Goal: Ask a question

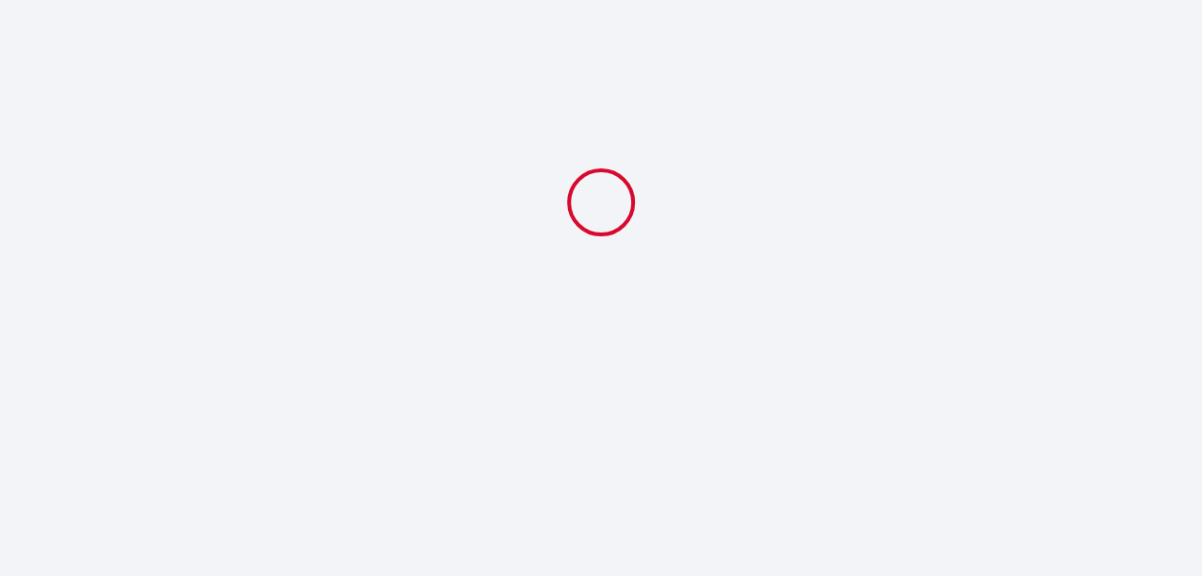
select select
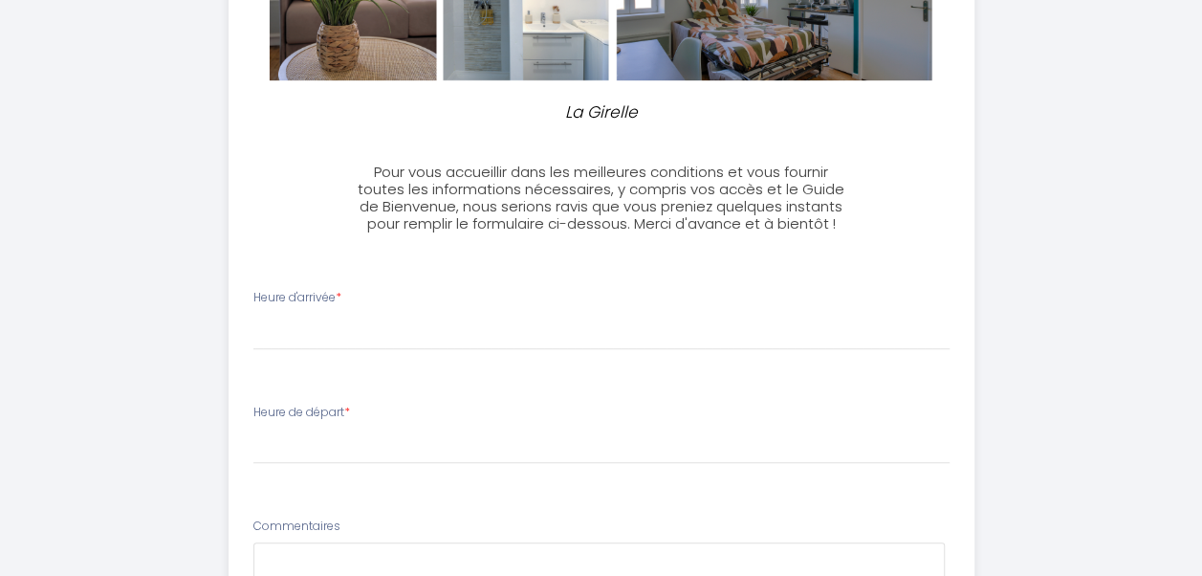
scroll to position [510, 0]
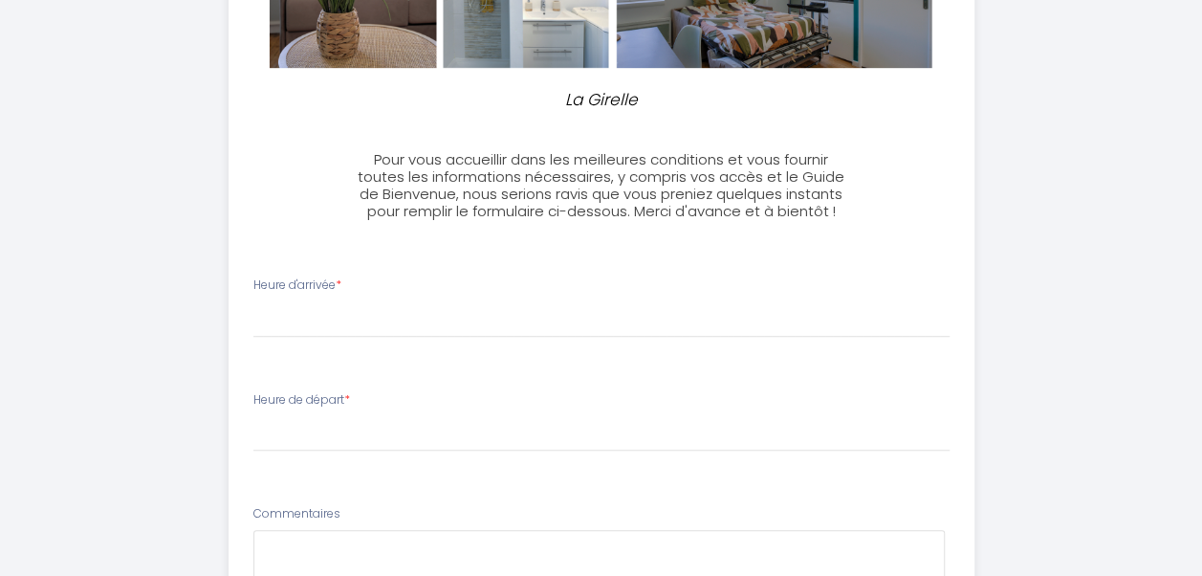
click at [296, 295] on div "Heure d'arrivée * 17:00 17:30 18:00 18:30 19:00 19:30 20:00 20:30 21:00 21:30 2…" at bounding box center [601, 306] width 696 height 61
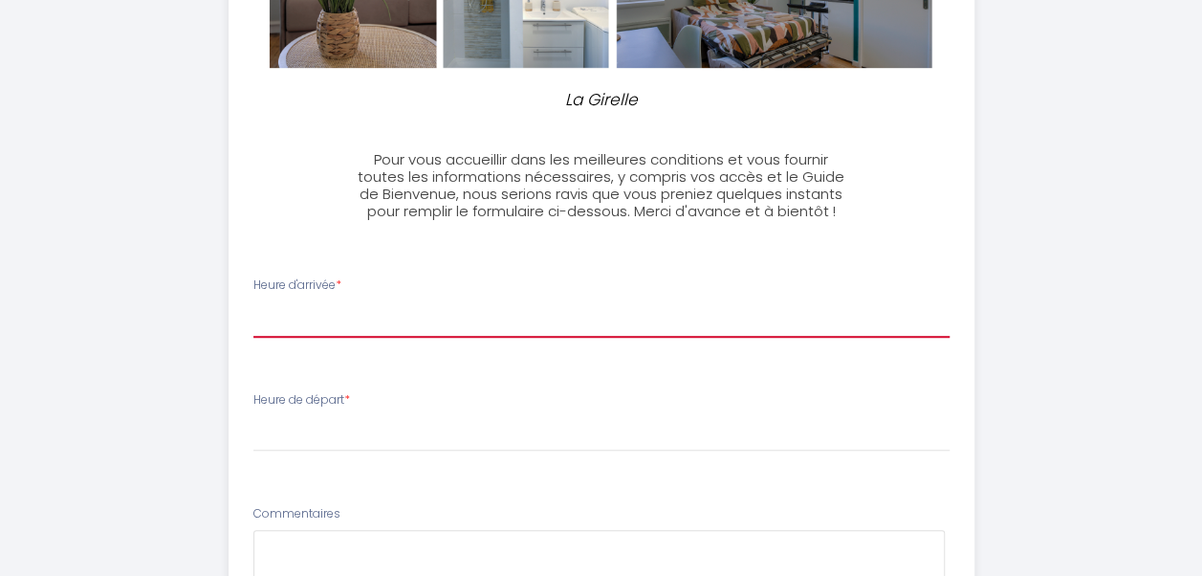
click at [350, 319] on select "17:00 17:30 18:00 18:30 19:00 19:30 20:00 20:30 21:00 21:30 22:00 22:30 23:00 2…" at bounding box center [601, 319] width 696 height 36
select select "20:00"
click at [253, 301] on select "17:00 17:30 18:00 18:30 19:00 19:30 20:00 20:30 21:00 21:30 22:00 22:30 23:00 2…" at bounding box center [601, 319] width 696 height 36
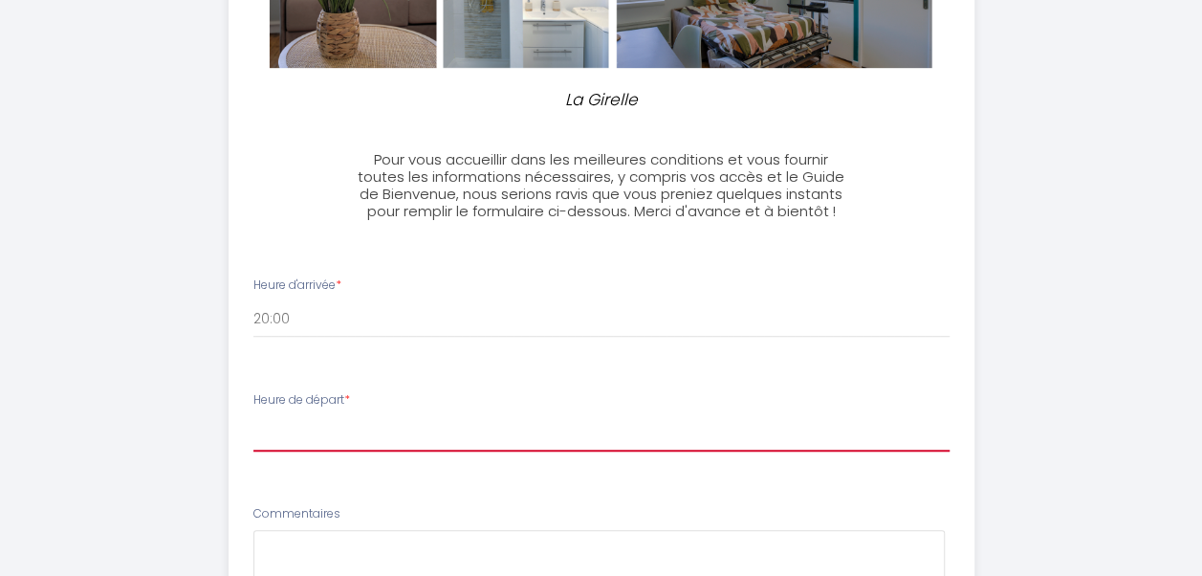
click at [325, 420] on select "00:00 00:30 01:00 01:30 02:00 02:30 03:00 03:30 04:00 04:30 05:00 05:30 06:00 0…" at bounding box center [601, 433] width 696 height 36
select select "12:00"
click at [253, 415] on select "00:00 00:30 01:00 01:30 02:00 02:30 03:00 03:30 04:00 04:30 05:00 05:30 06:00 0…" at bounding box center [601, 433] width 696 height 36
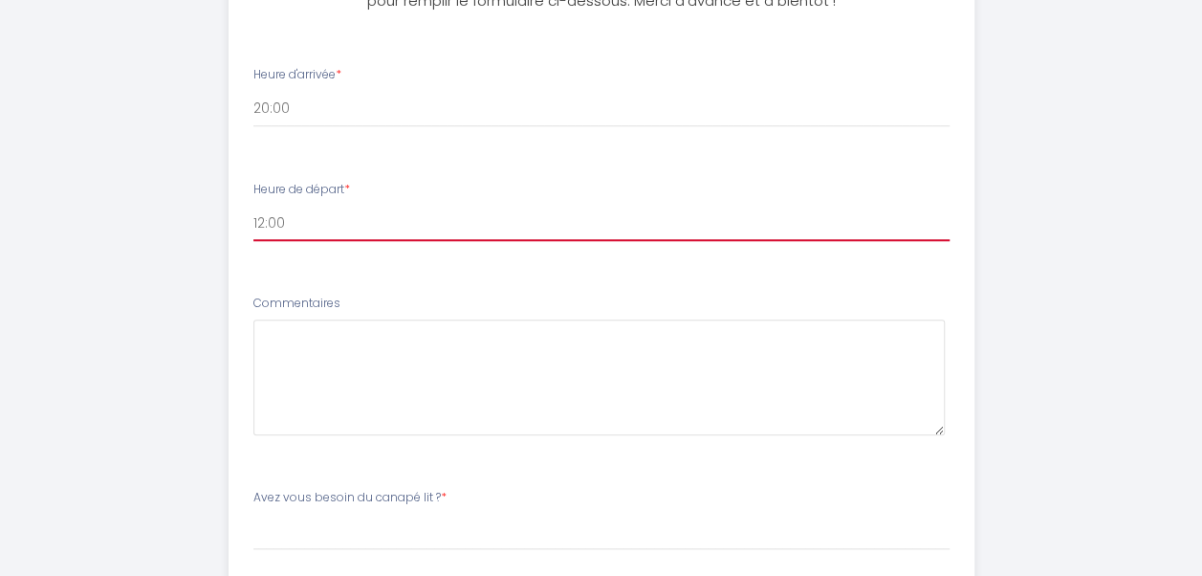
scroll to position [739, 0]
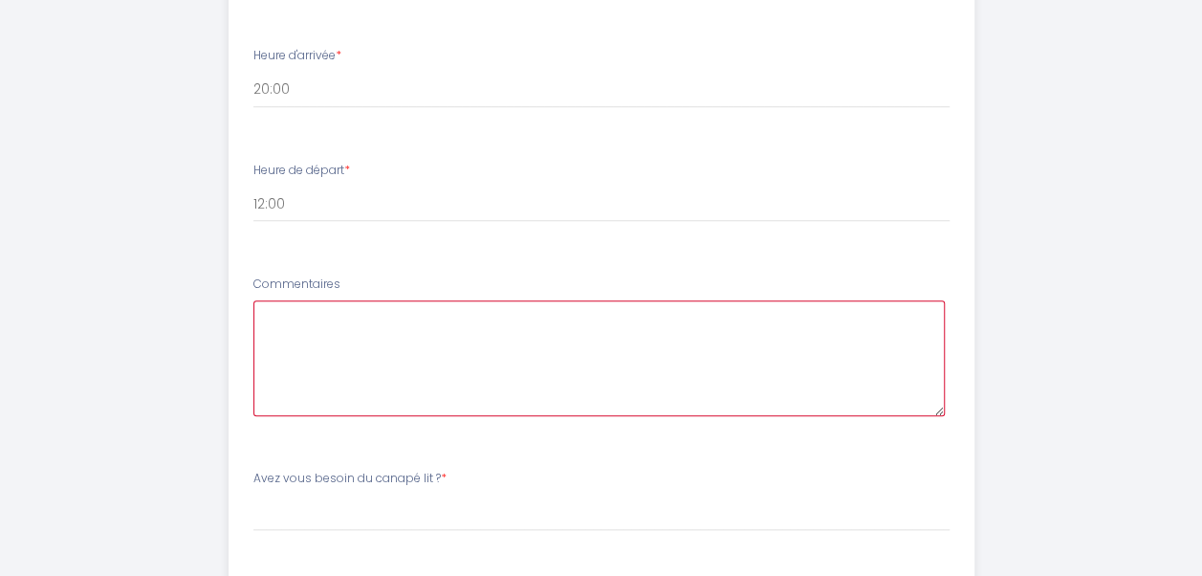
click at [289, 331] on textarea at bounding box center [598, 358] width 691 height 116
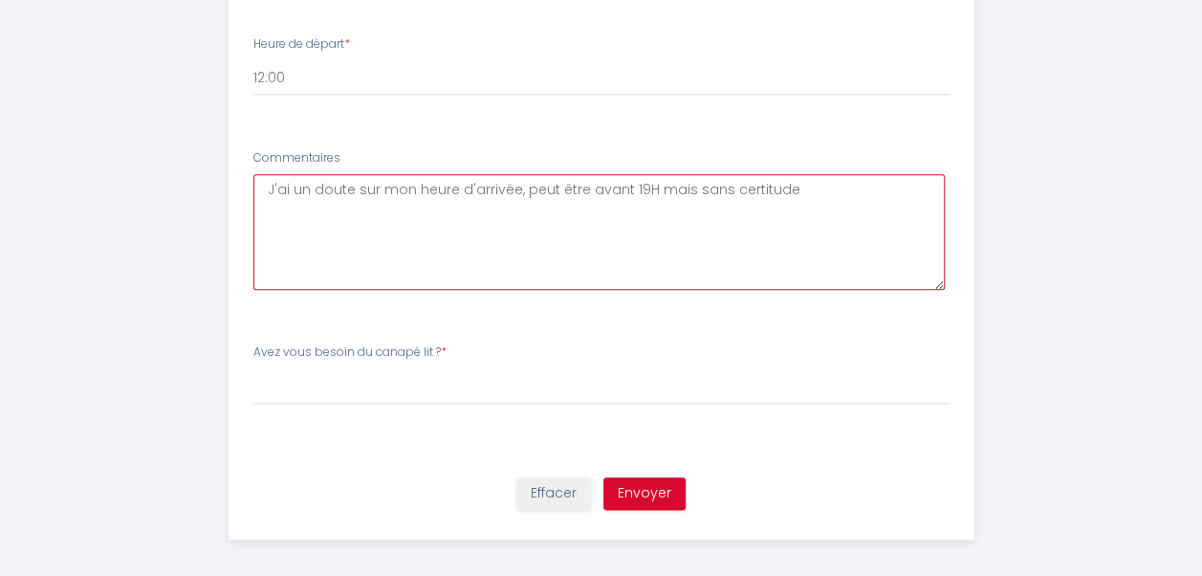
scroll to position [875, 0]
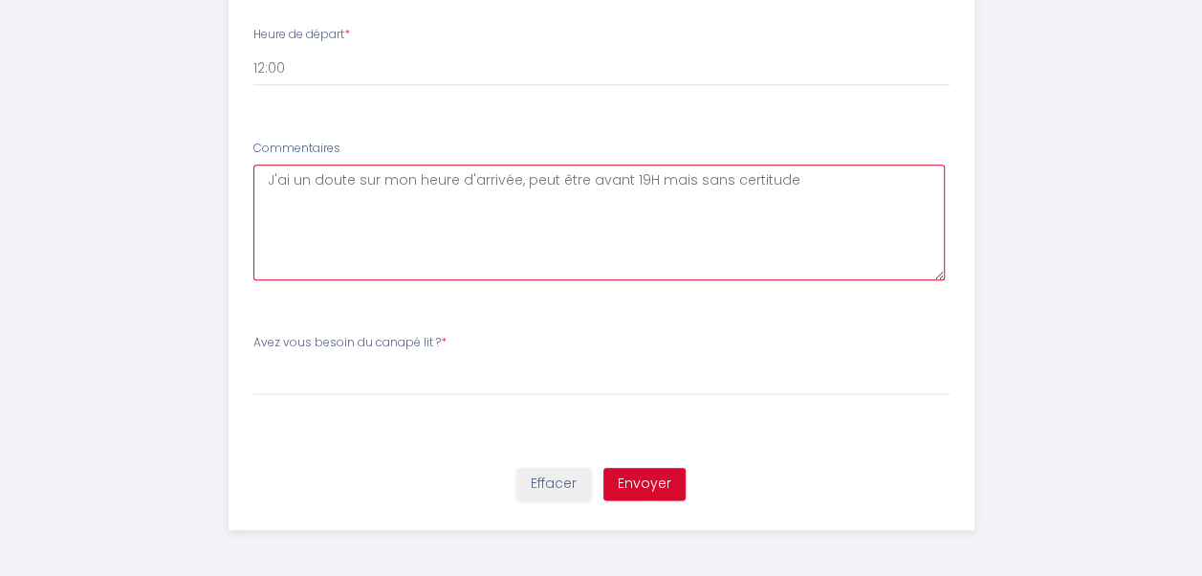
type textarea "J'ai un doute sur mon heure d'arrivée, peut être avant 19H mais sans certitude"
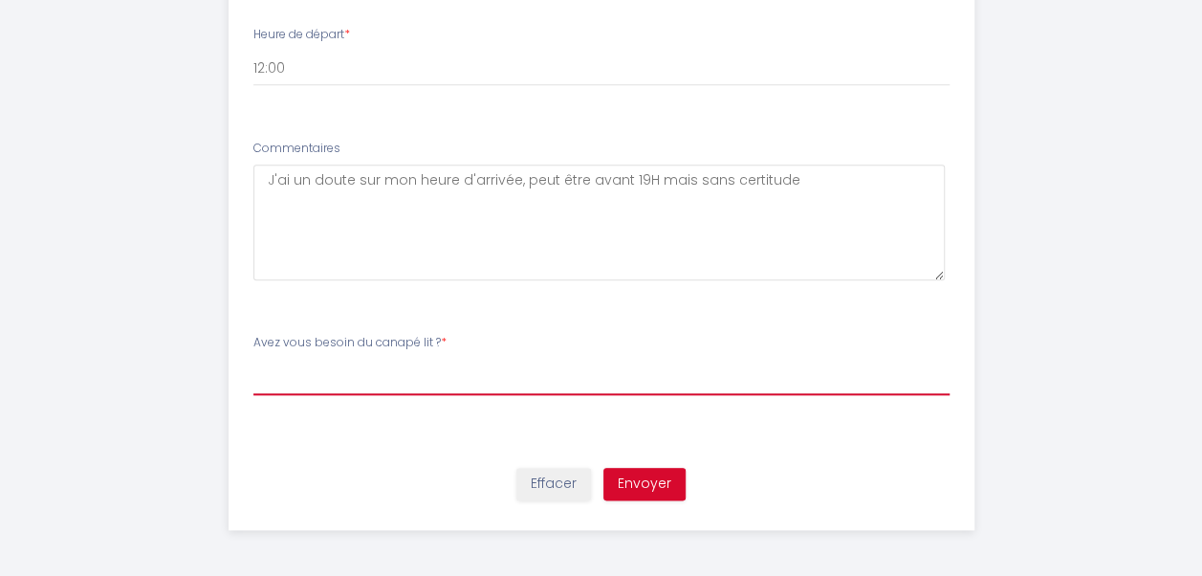
click at [328, 383] on select "[PERSON_NAME] vous besoin du canapé lit ? Oui préparer le canapé lit Non pas be…" at bounding box center [601, 377] width 696 height 36
select select "Non pas besoin pour notre séjour"
click at [253, 359] on select "[PERSON_NAME] vous besoin du canapé lit ? Oui préparer le canapé lit Non pas be…" at bounding box center [601, 377] width 696 height 36
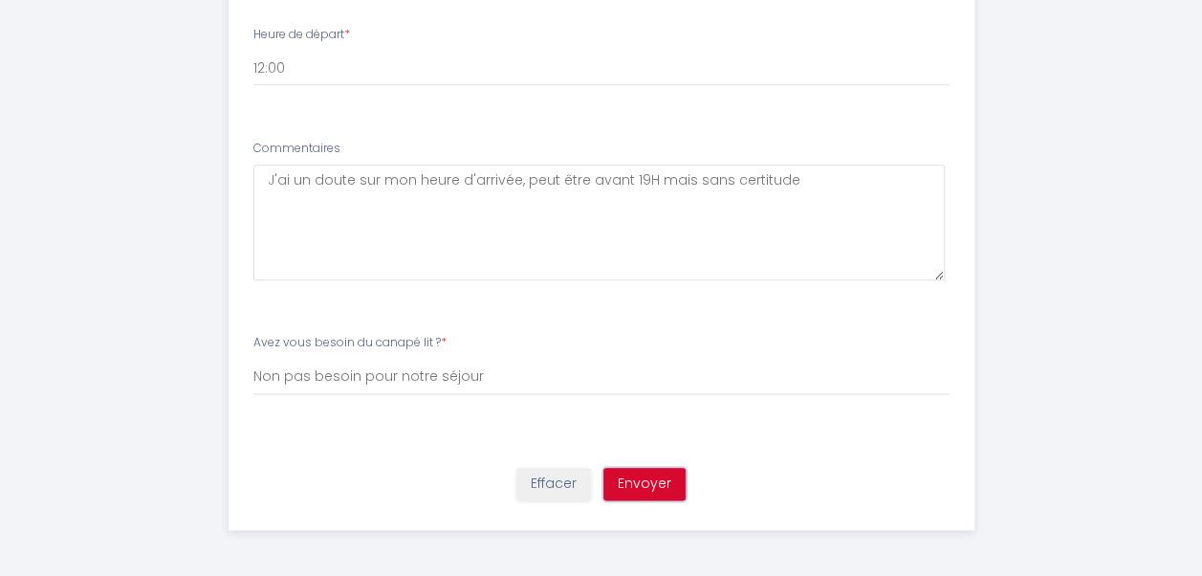
click at [640, 474] on button "Envoyer" at bounding box center [644, 484] width 82 height 33
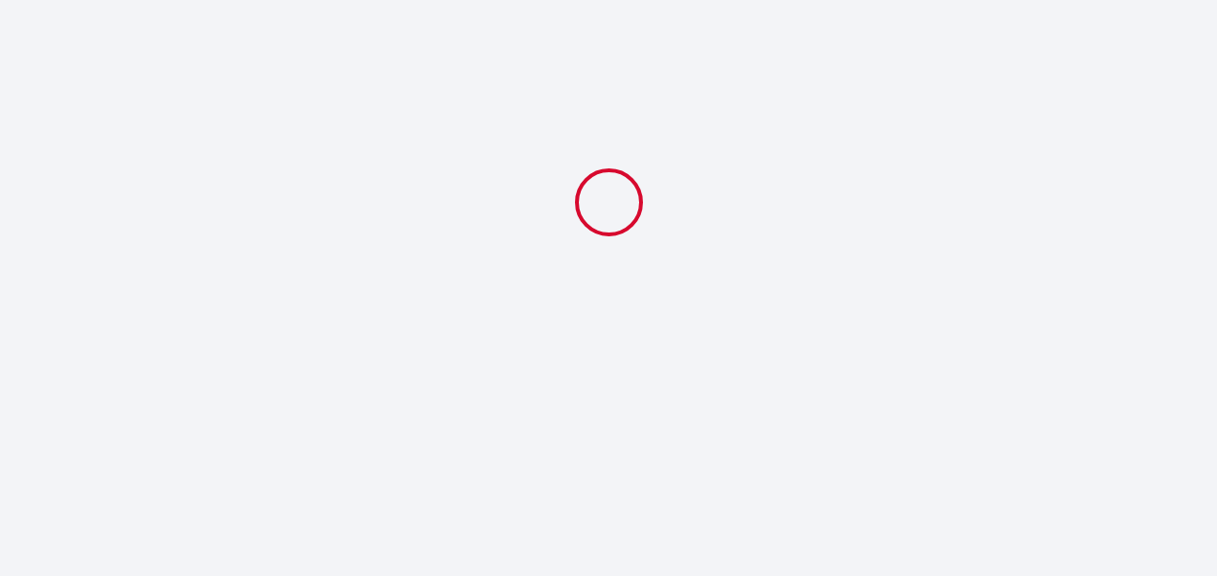
select select "20:00"
select select "12:00"
select select "Non pas besoin pour notre séjour"
